Goal: Information Seeking & Learning: Find specific page/section

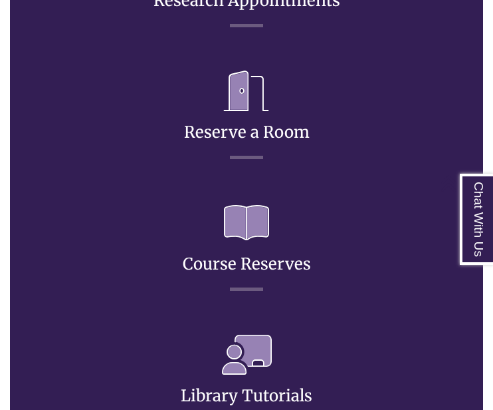
scroll to position [956, 0]
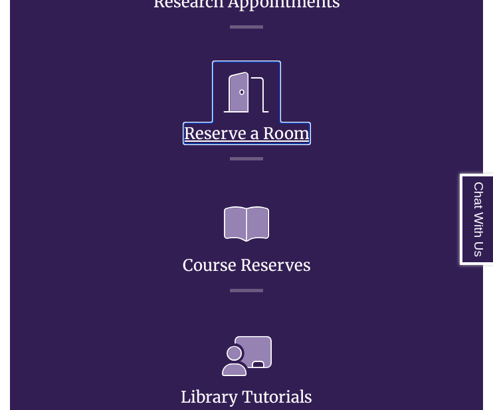
click at [253, 104] on icon at bounding box center [246, 92] width 66 height 61
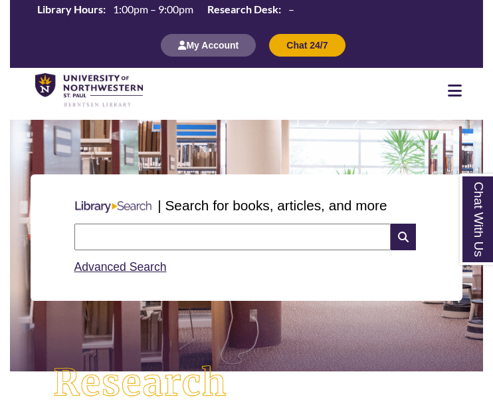
click at [314, 244] on input "text" at bounding box center [232, 236] width 317 height 27
click at [297, 231] on input "text" at bounding box center [232, 236] width 317 height 27
